Goal: Information Seeking & Learning: Learn about a topic

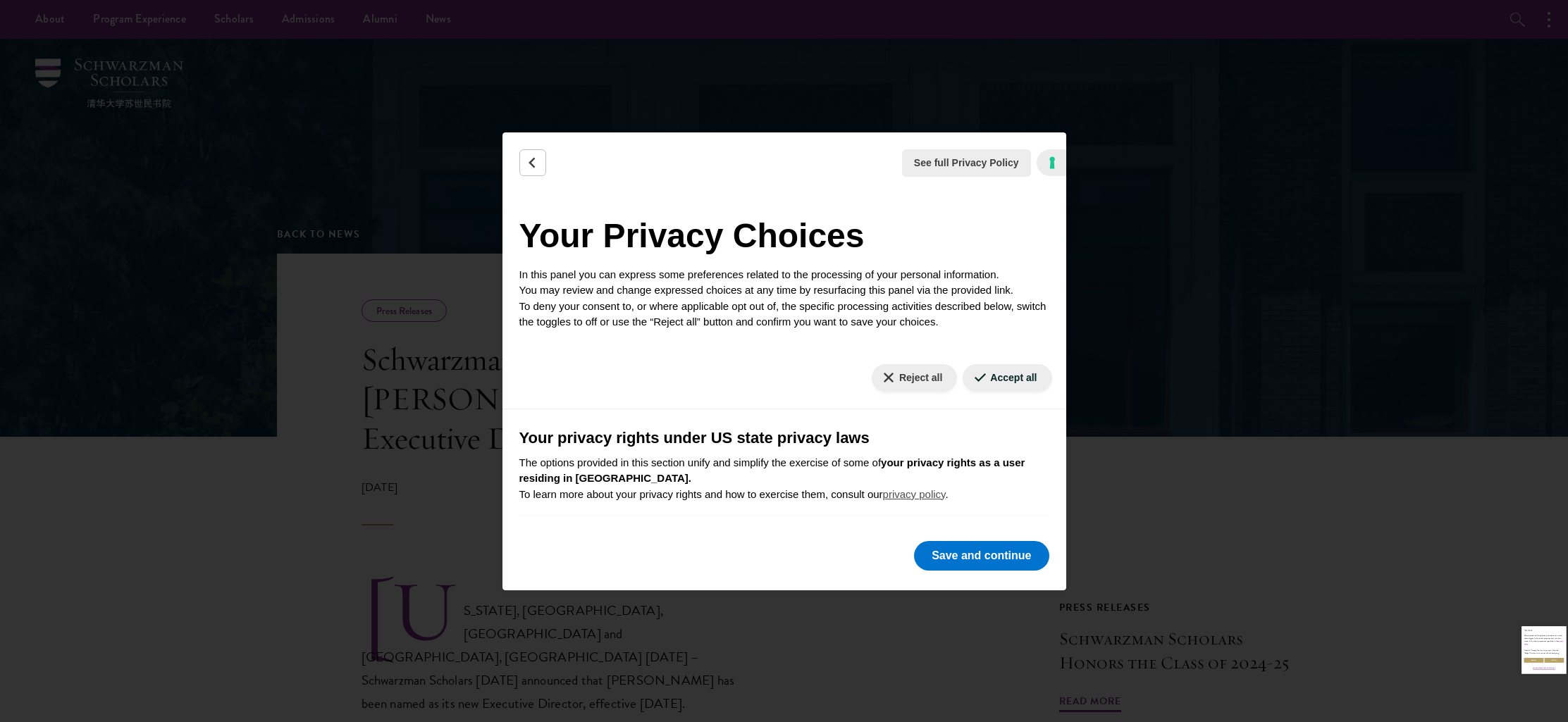
checkbox input "false"
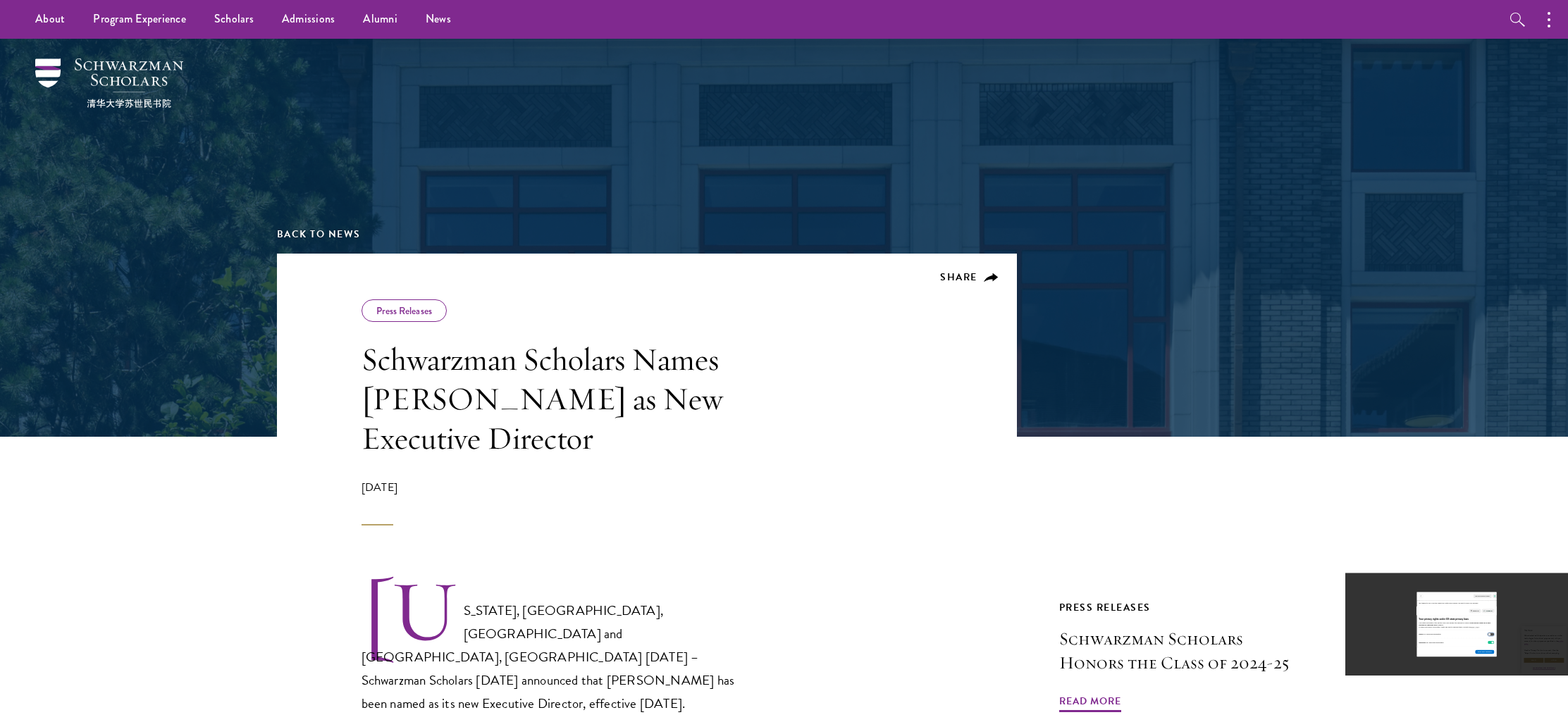
scroll to position [165, 0]
checkbox input "false"
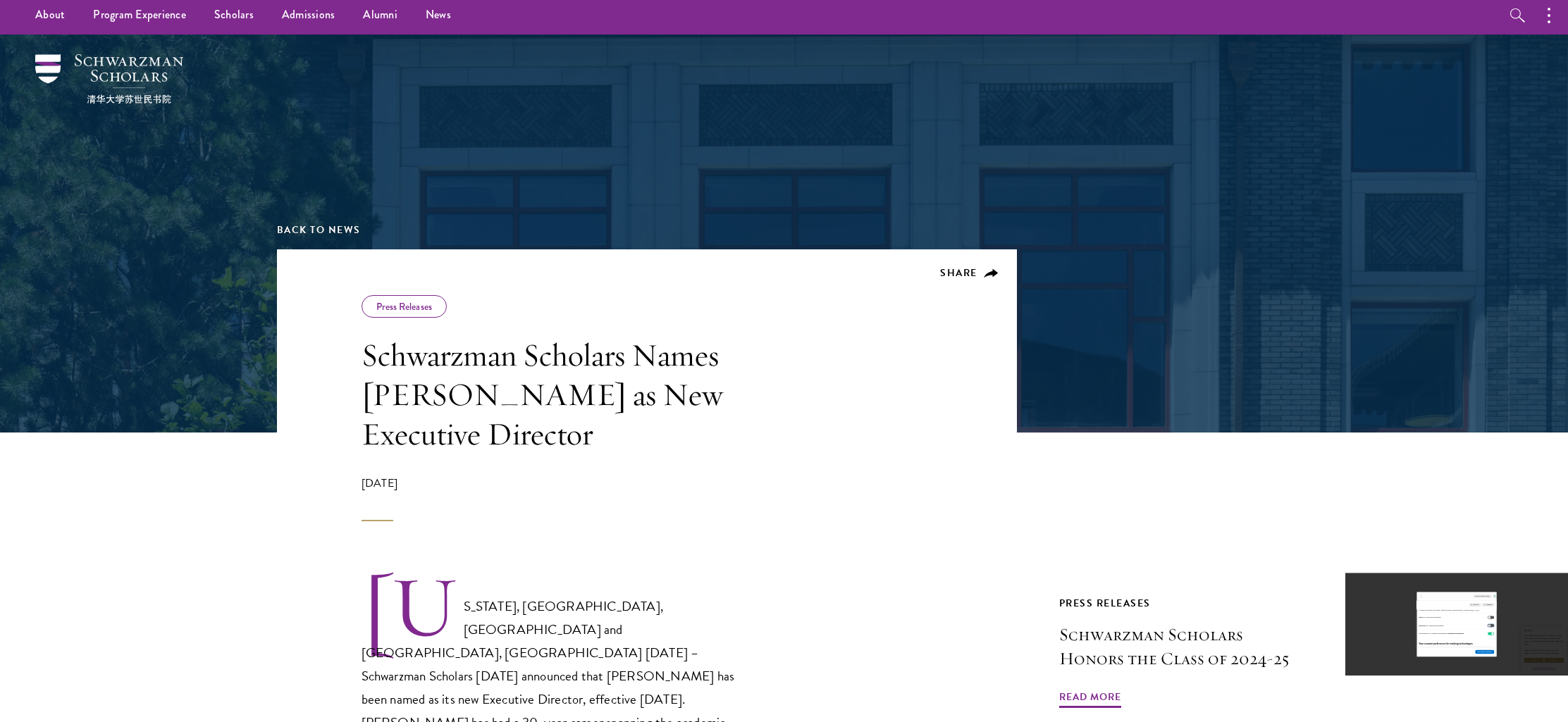
scroll to position [243, 0]
checkbox input "false"
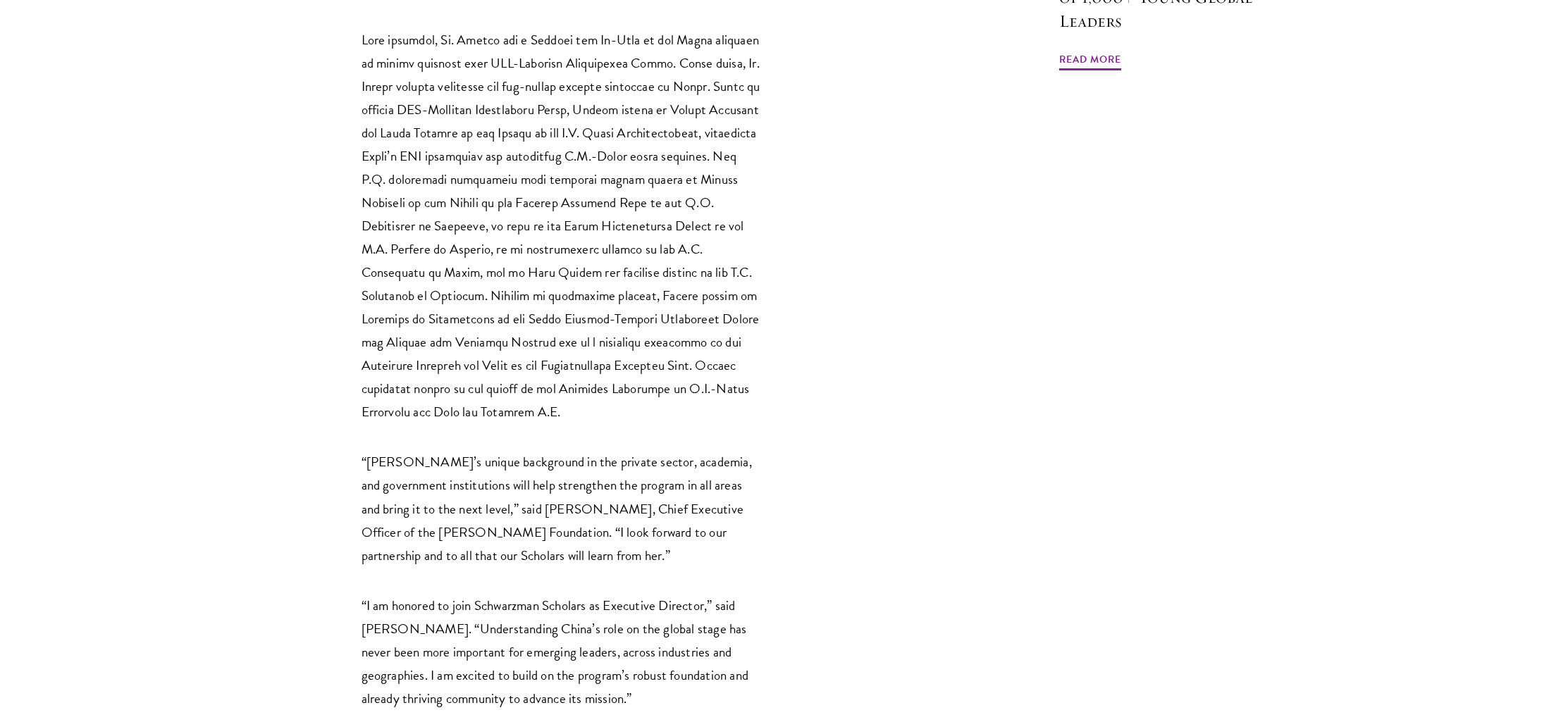
scroll to position [1589, 0]
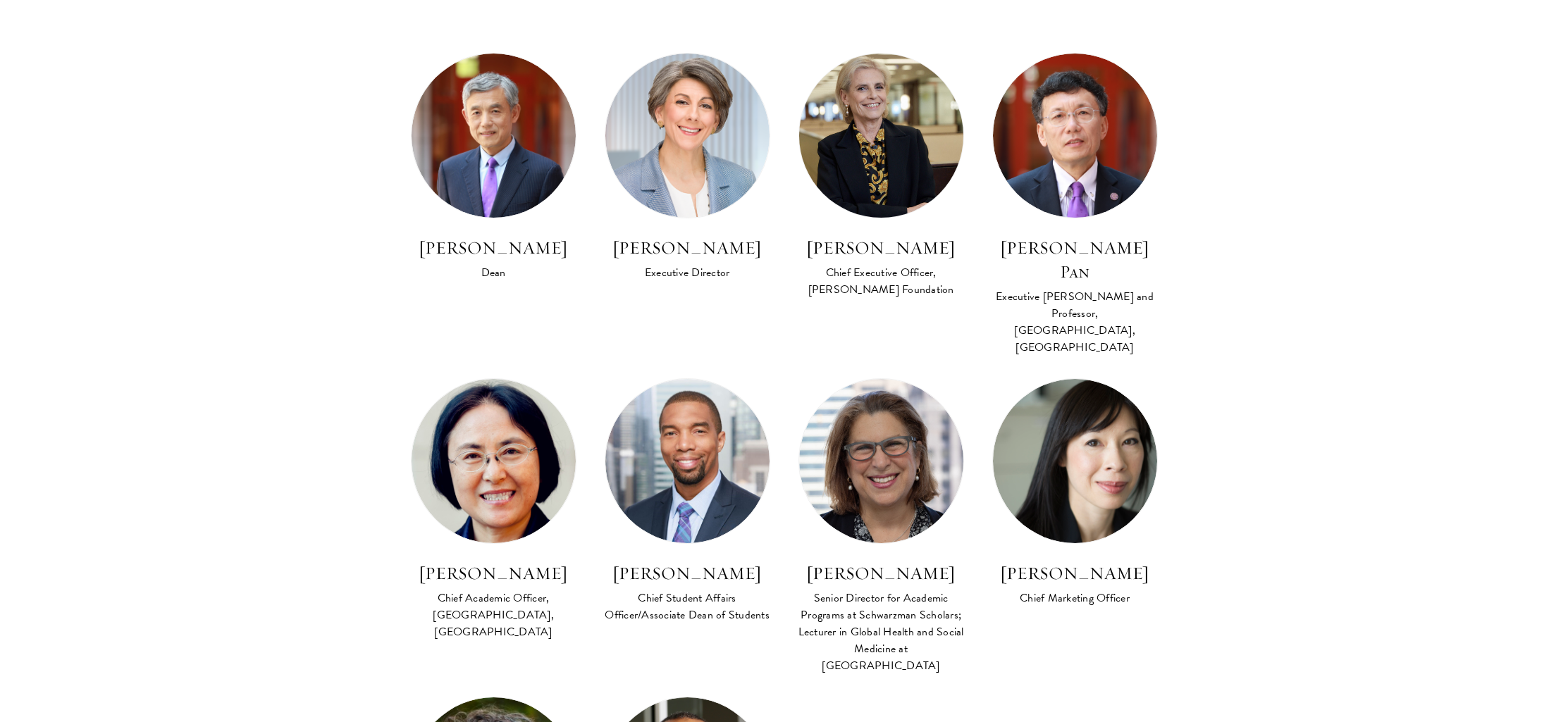
scroll to position [846, 0]
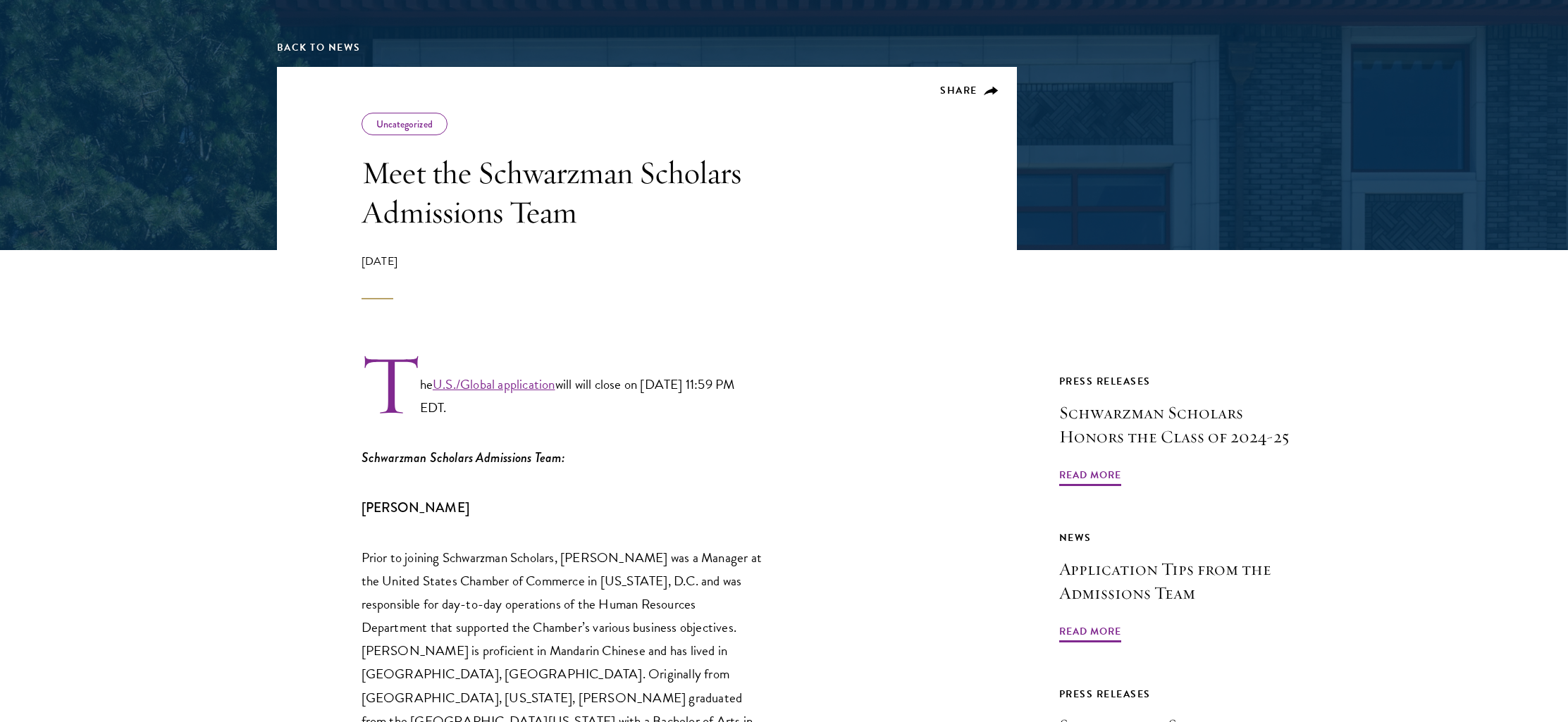
scroll to position [186, 0]
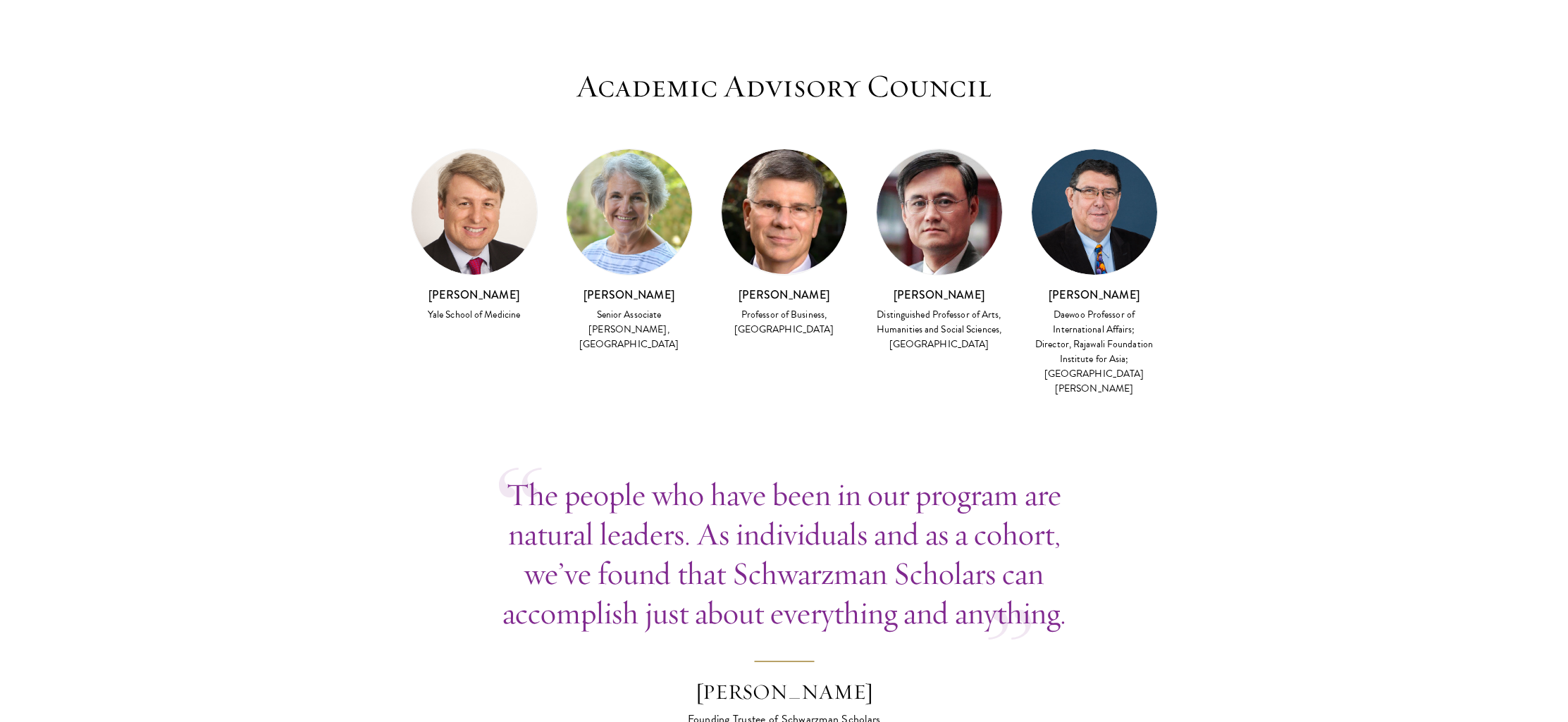
scroll to position [3919, 0]
